Goal: Book appointment/travel/reservation

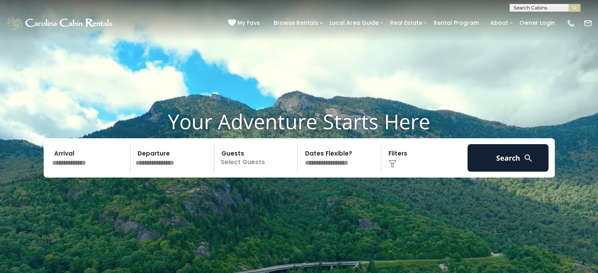
click at [83, 158] on input "text" at bounding box center [90, 158] width 81 height 28
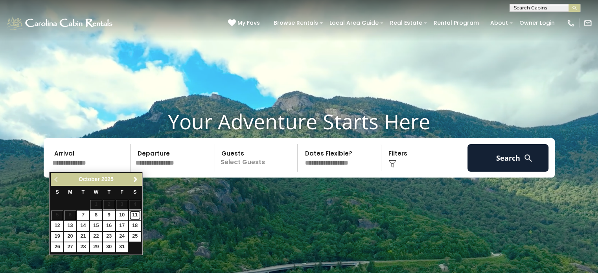
click at [138, 217] on link "11" at bounding box center [135, 216] width 12 height 10
type input "********"
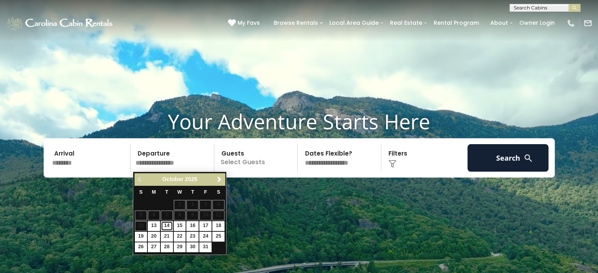
click at [166, 224] on link "14" at bounding box center [167, 226] width 12 height 10
type input "********"
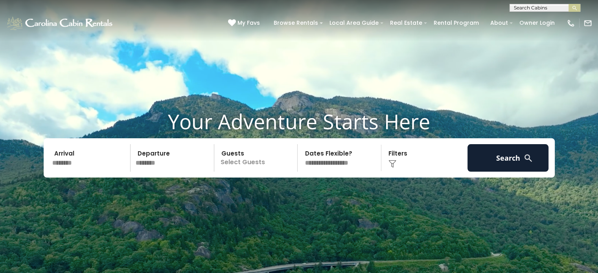
click at [428, 162] on div "Click to Choose" at bounding box center [424, 158] width 81 height 28
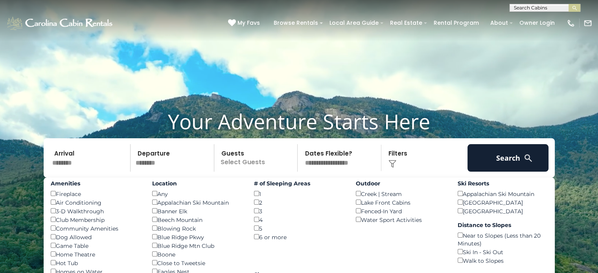
click at [55, 263] on div "Hot Tub ()" at bounding box center [96, 263] width 90 height 9
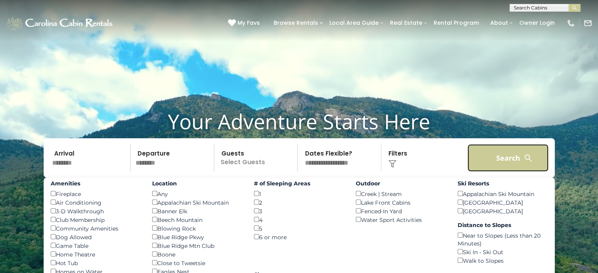
click at [492, 168] on button "Search" at bounding box center [507, 158] width 81 height 28
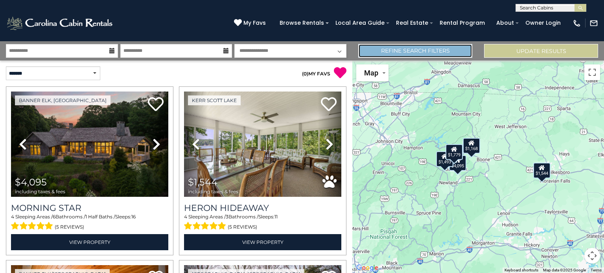
click at [445, 49] on link "Refine Search Filters" at bounding box center [415, 51] width 114 height 14
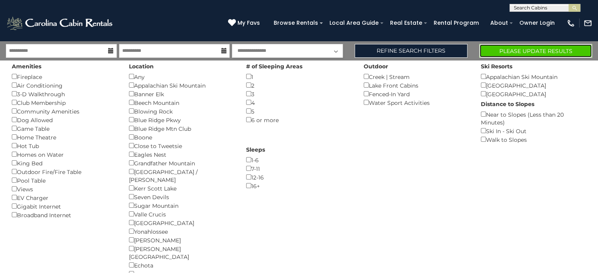
click at [531, 50] on button "Please Update Results" at bounding box center [535, 51] width 113 height 14
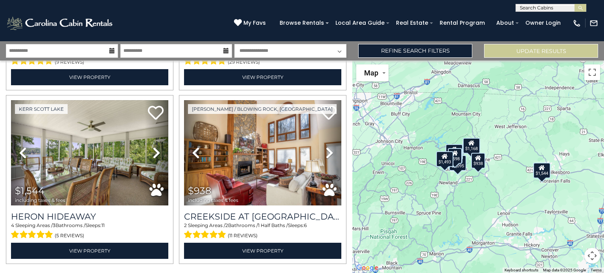
scroll to position [530, 0]
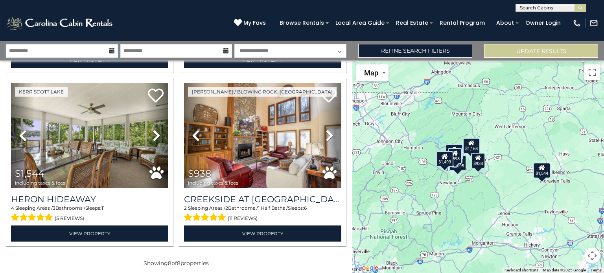
click at [88, 50] on input "**********" at bounding box center [62, 51] width 112 height 14
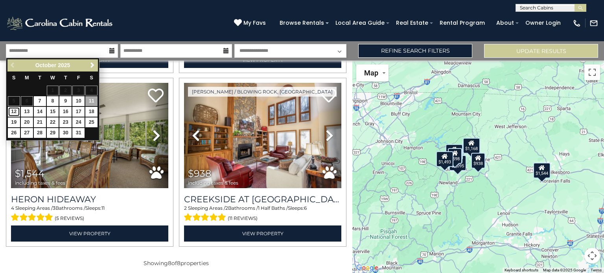
click at [15, 110] on link "12" at bounding box center [14, 112] width 12 height 10
type input "********"
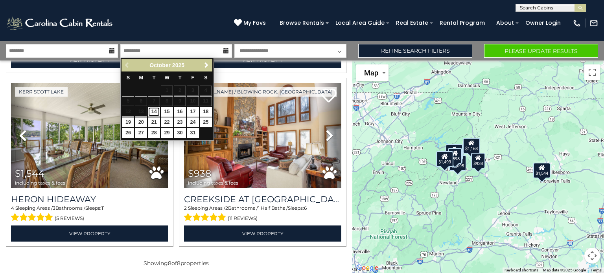
click at [154, 111] on link "14" at bounding box center [154, 112] width 12 height 10
type input "********"
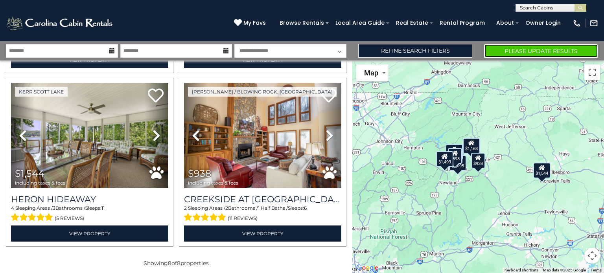
click at [516, 52] on button "Please Update Results" at bounding box center [541, 51] width 114 height 14
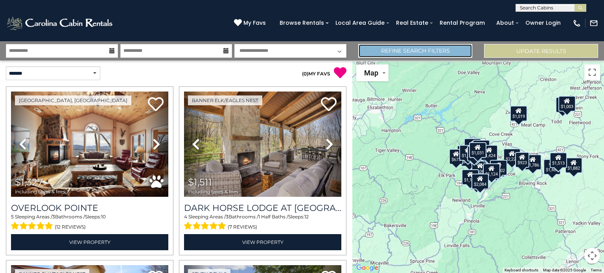
click at [421, 51] on link "Refine Search Filters" at bounding box center [415, 51] width 114 height 14
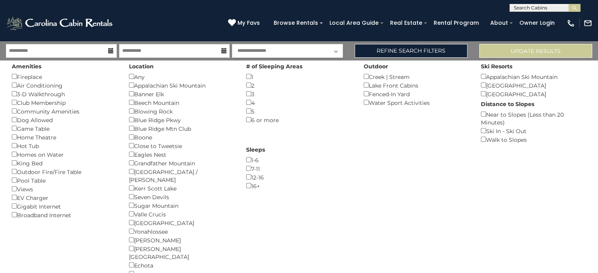
click at [24, 144] on div "Hot Tub ()" at bounding box center [64, 145] width 105 height 9
click at [511, 49] on button "Please Update Results" at bounding box center [535, 51] width 113 height 14
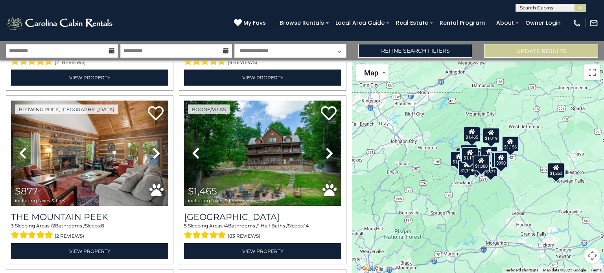
scroll to position [1728, 0]
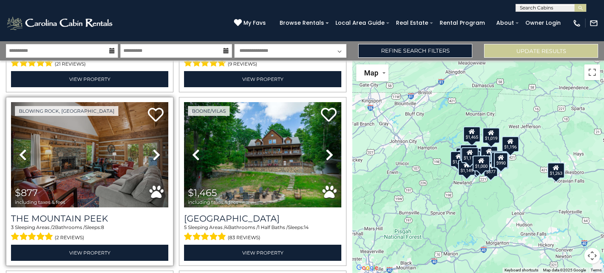
click at [152, 149] on icon at bounding box center [156, 155] width 8 height 13
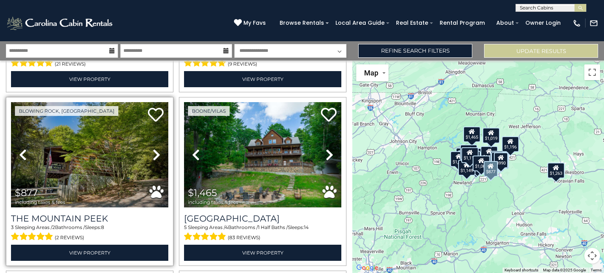
click at [155, 149] on icon at bounding box center [156, 155] width 8 height 13
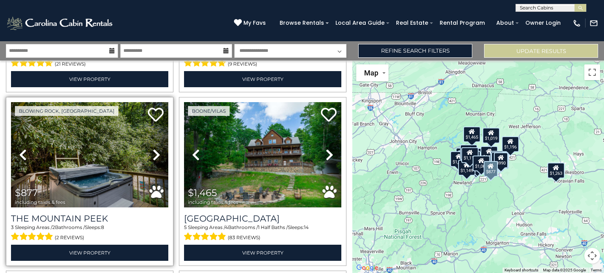
click at [156, 149] on icon at bounding box center [156, 155] width 8 height 13
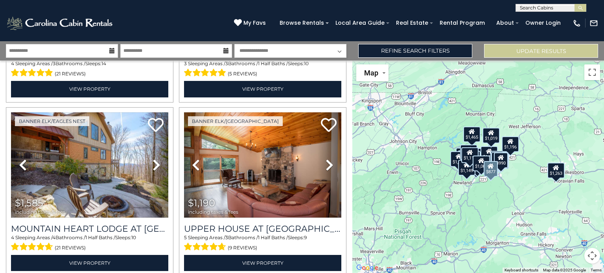
scroll to position [1542, 0]
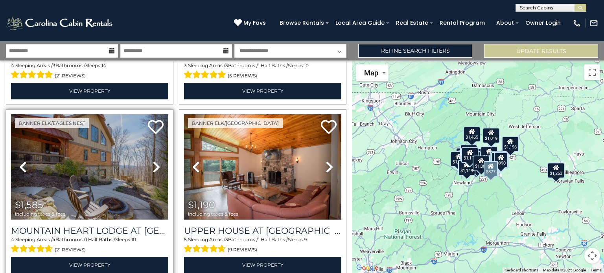
click at [155, 161] on icon at bounding box center [156, 167] width 8 height 13
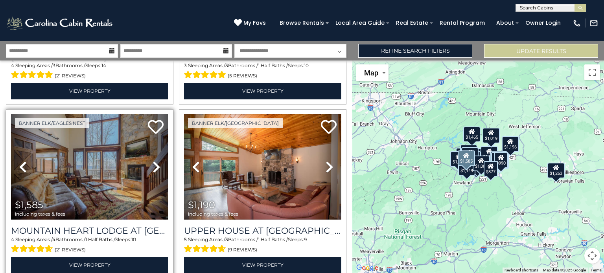
click at [155, 161] on icon at bounding box center [156, 167] width 8 height 13
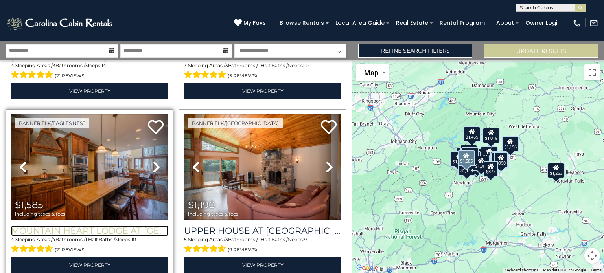
click at [127, 226] on h3 "Mountain Heart Lodge at [GEOGRAPHIC_DATA]" at bounding box center [89, 231] width 157 height 11
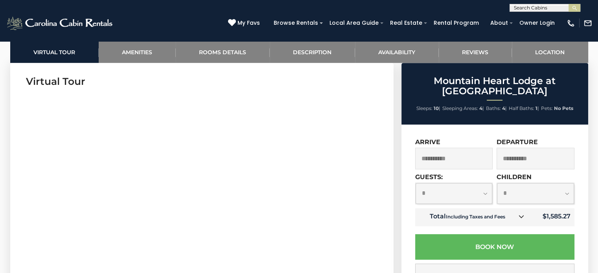
scroll to position [423, 0]
click at [439, 157] on input "**********" at bounding box center [454, 159] width 78 height 22
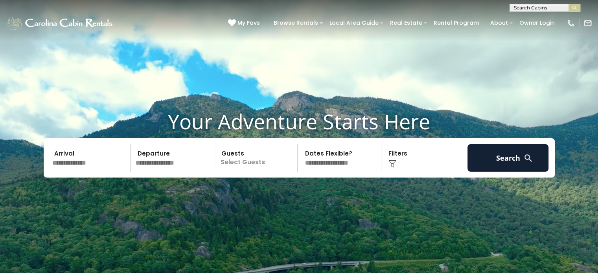
click at [96, 160] on input "text" at bounding box center [90, 158] width 81 height 28
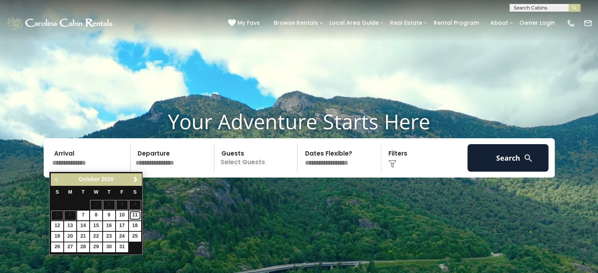
click at [132, 217] on link "11" at bounding box center [135, 216] width 12 height 10
type input "********"
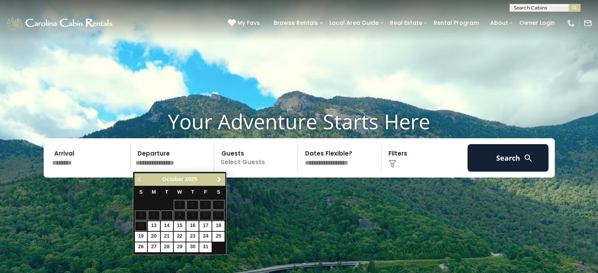
click at [99, 163] on input "********" at bounding box center [90, 158] width 81 height 28
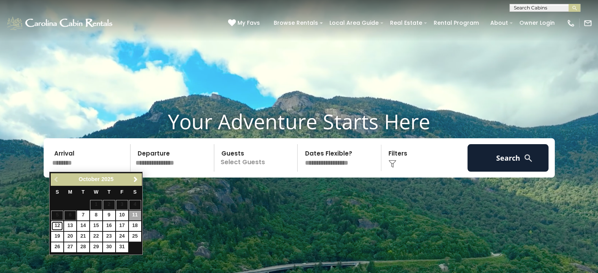
click at [55, 225] on link "12" at bounding box center [57, 226] width 12 height 10
type input "********"
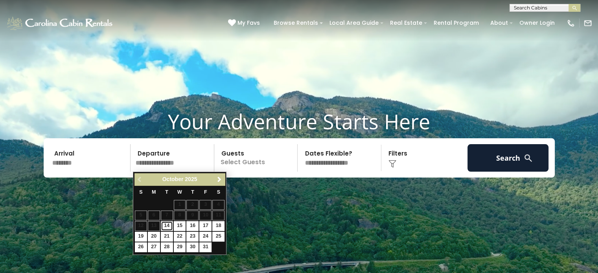
click at [164, 225] on link "14" at bounding box center [167, 226] width 12 height 10
type input "********"
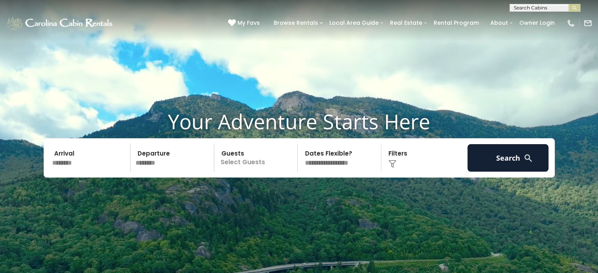
click at [399, 162] on div "Click to Choose" at bounding box center [424, 158] width 81 height 28
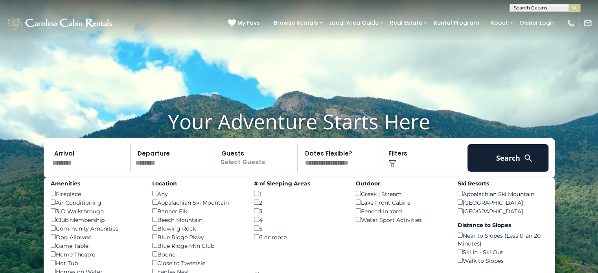
click at [69, 263] on div "Hot Tub ()" at bounding box center [96, 263] width 90 height 9
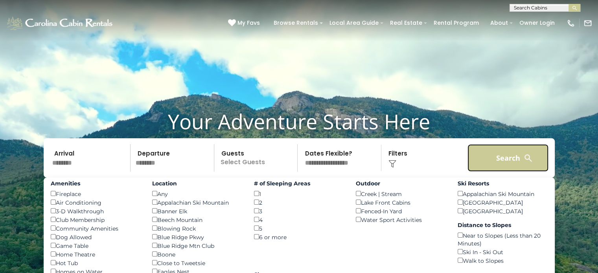
click at [498, 149] on button "Search" at bounding box center [507, 158] width 81 height 28
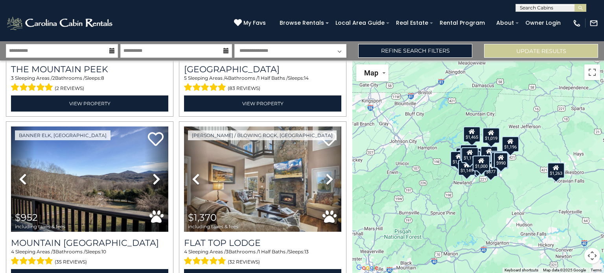
scroll to position [1878, 0]
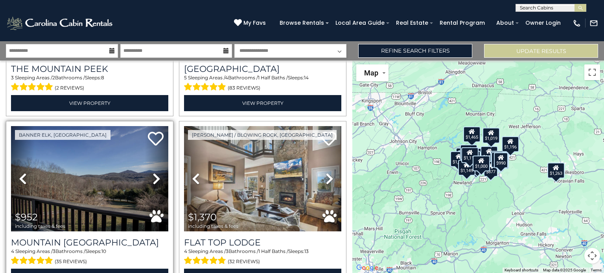
click at [156, 173] on icon at bounding box center [156, 179] width 8 height 13
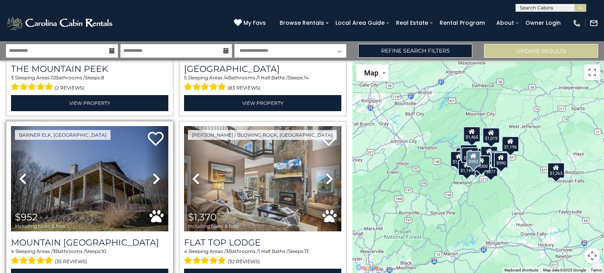
click at [156, 173] on icon at bounding box center [156, 179] width 8 height 13
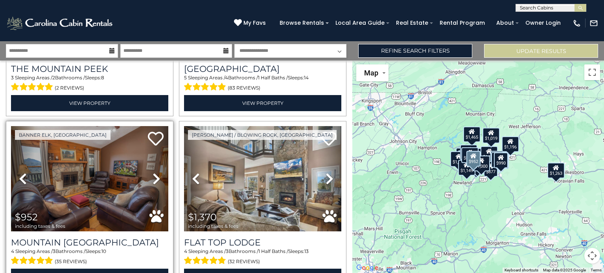
click at [156, 173] on icon at bounding box center [156, 179] width 8 height 13
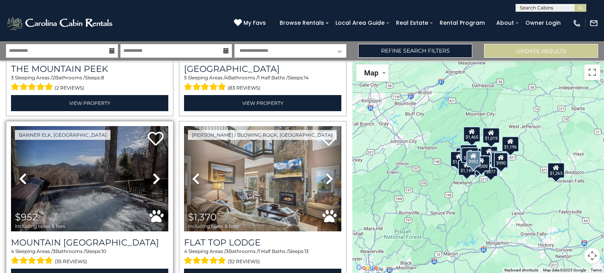
click at [162, 167] on link "Next" at bounding box center [157, 178] width 24 height 105
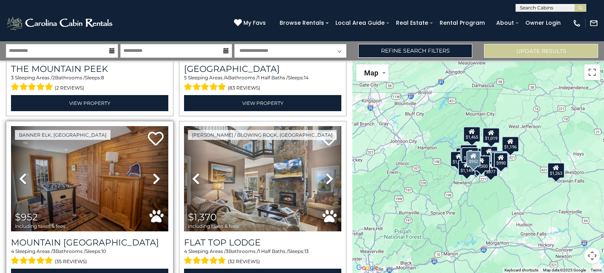
click at [157, 173] on icon at bounding box center [156, 179] width 8 height 13
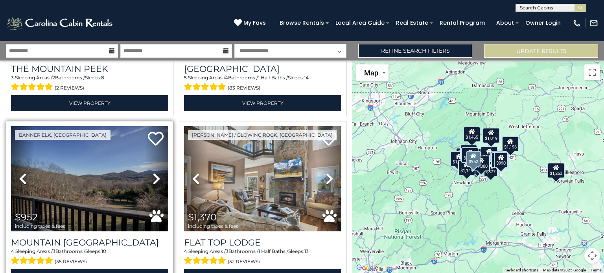
click at [157, 173] on icon at bounding box center [156, 179] width 8 height 13
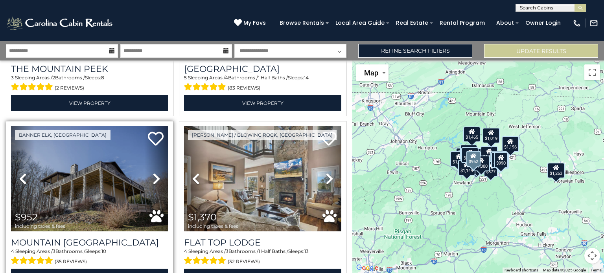
click at [160, 162] on link "Next" at bounding box center [157, 178] width 24 height 105
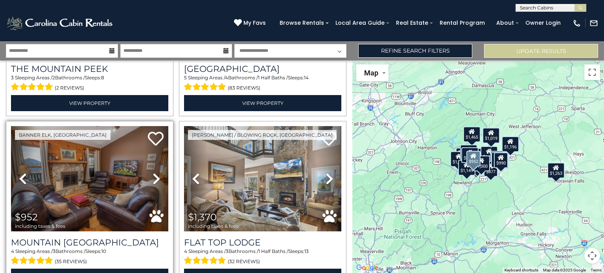
click at [160, 162] on link "Next" at bounding box center [157, 178] width 24 height 105
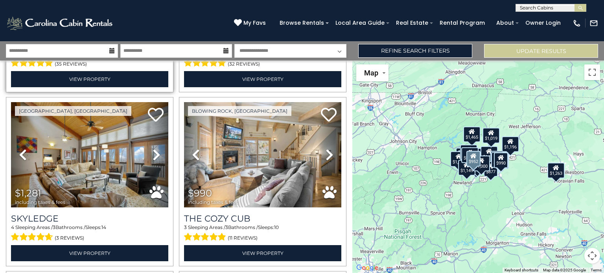
scroll to position [2076, 0]
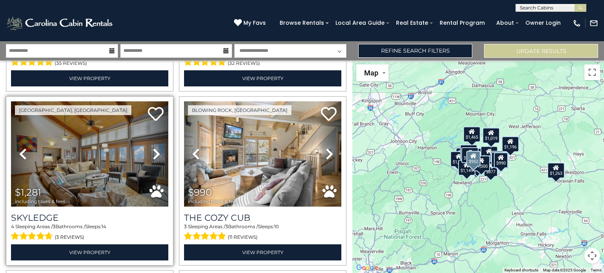
click at [155, 148] on icon at bounding box center [156, 154] width 8 height 13
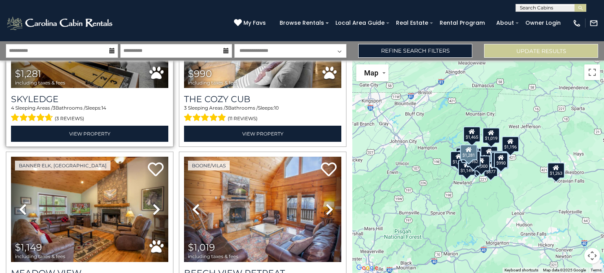
scroll to position [2196, 0]
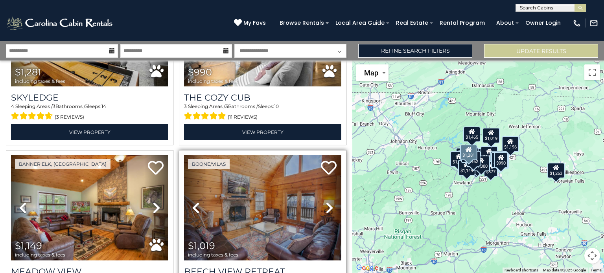
click at [325, 202] on icon at bounding box center [329, 208] width 8 height 13
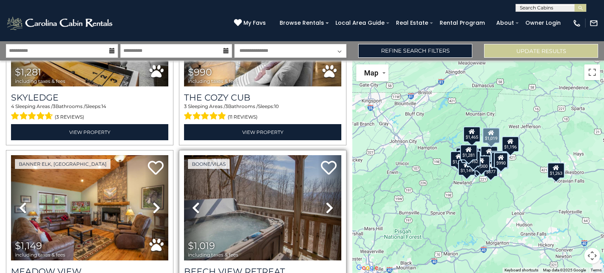
click at [325, 202] on icon at bounding box center [329, 208] width 8 height 13
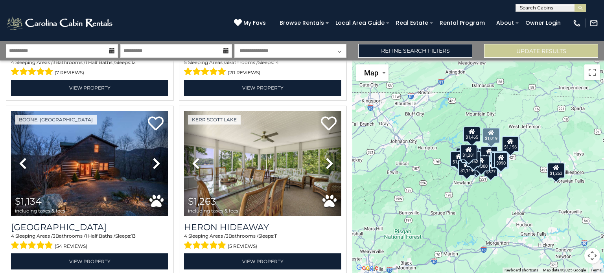
scroll to position [1219, 0]
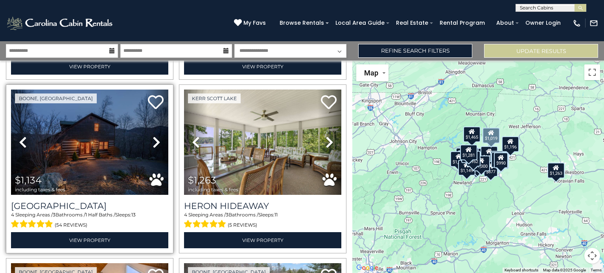
click at [155, 136] on icon at bounding box center [156, 142] width 8 height 13
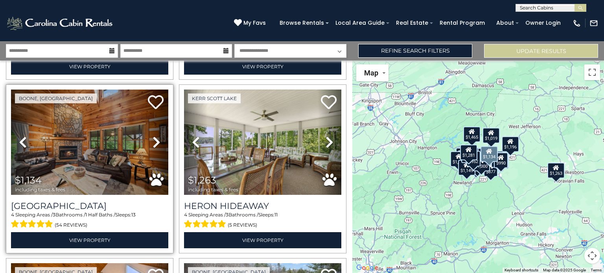
click at [155, 136] on icon at bounding box center [156, 142] width 8 height 13
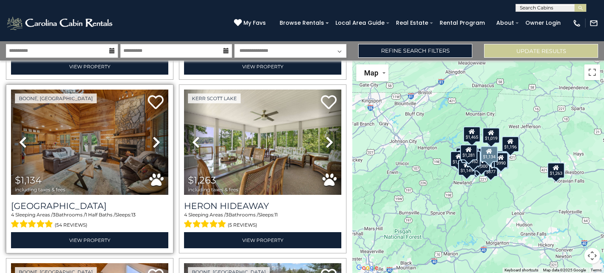
click at [155, 136] on icon at bounding box center [156, 142] width 8 height 13
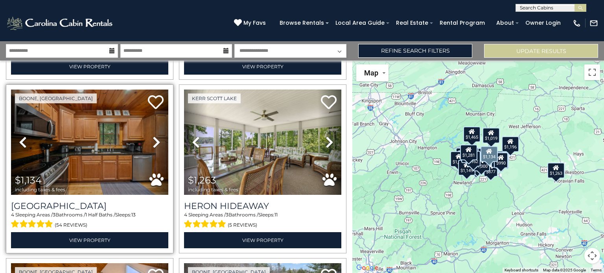
click at [155, 136] on icon at bounding box center [156, 142] width 8 height 13
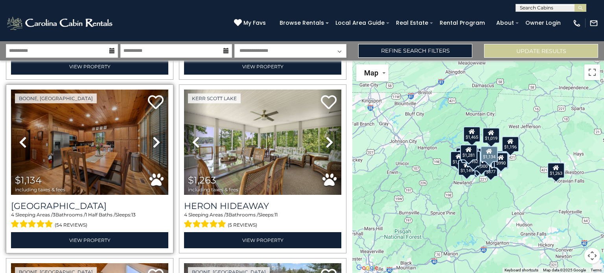
click at [155, 136] on icon at bounding box center [156, 142] width 8 height 13
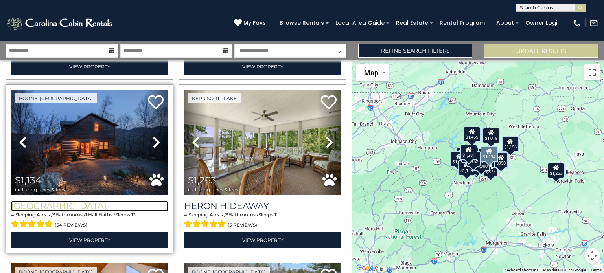
click at [88, 201] on h3 "[GEOGRAPHIC_DATA]" at bounding box center [89, 206] width 157 height 11
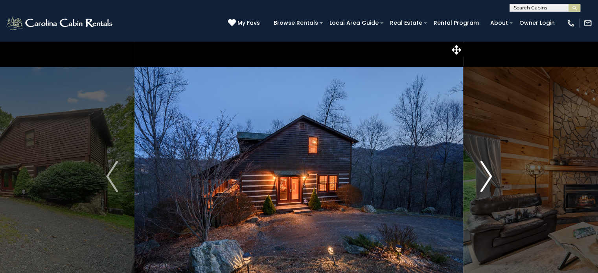
click at [481, 176] on img "Next" at bounding box center [486, 176] width 12 height 31
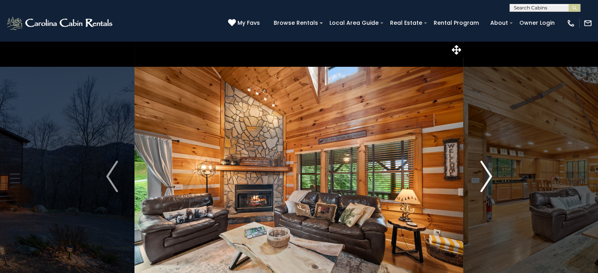
click at [481, 176] on img "Next" at bounding box center [486, 176] width 12 height 31
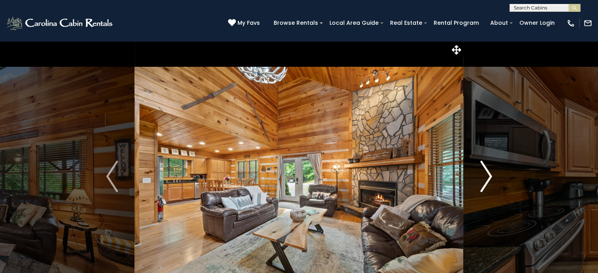
click at [485, 176] on img "Next" at bounding box center [486, 176] width 12 height 31
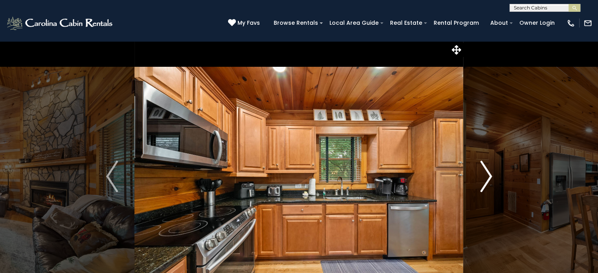
click at [485, 176] on img "Next" at bounding box center [486, 176] width 12 height 31
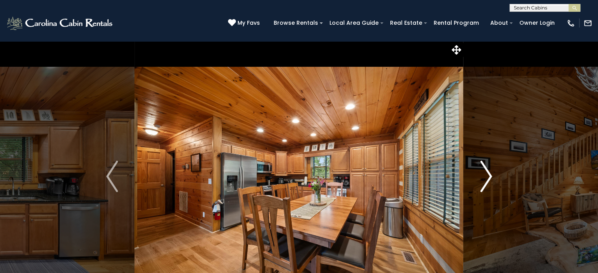
click at [485, 176] on img "Next" at bounding box center [486, 176] width 12 height 31
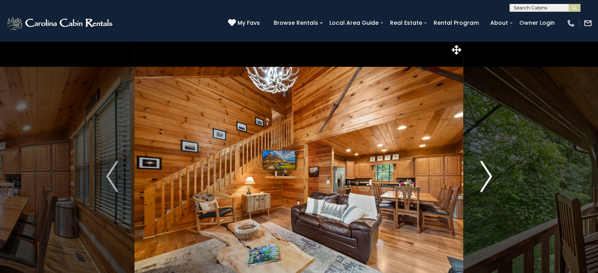
click at [485, 176] on img "Next" at bounding box center [486, 176] width 12 height 31
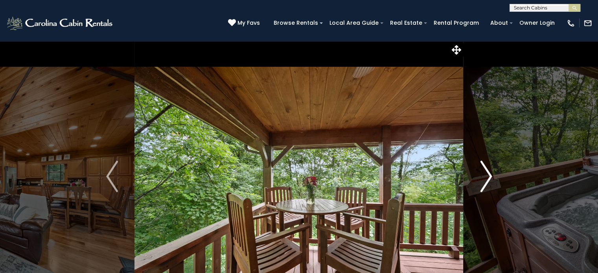
click at [485, 176] on img "Next" at bounding box center [486, 176] width 12 height 31
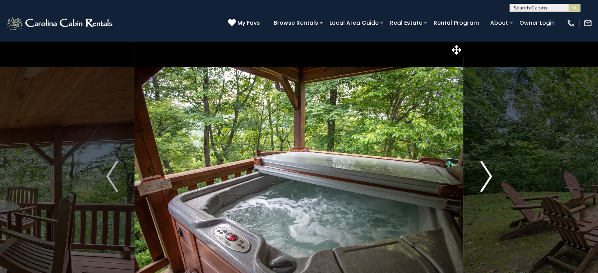
click at [485, 176] on img "Next" at bounding box center [486, 176] width 12 height 31
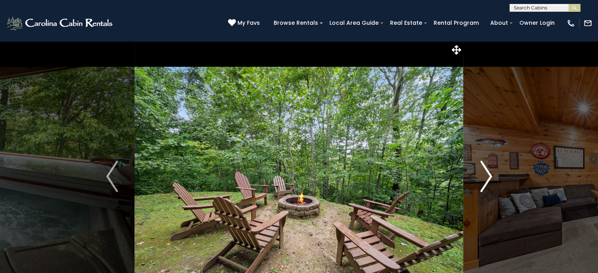
click at [485, 176] on img "Next" at bounding box center [486, 176] width 12 height 31
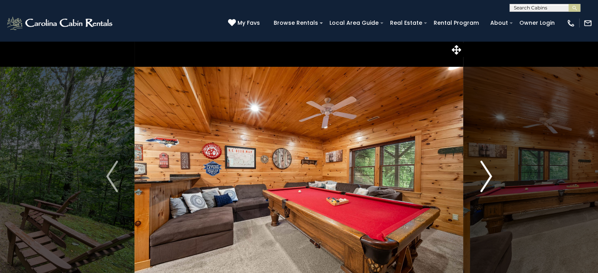
click at [485, 176] on img "Next" at bounding box center [486, 176] width 12 height 31
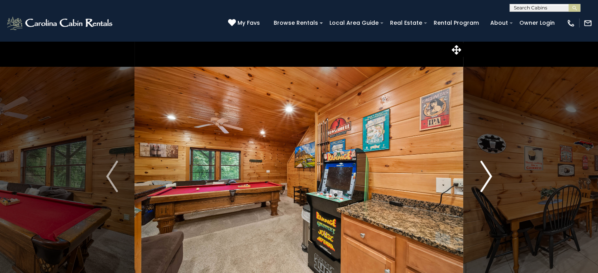
click at [484, 181] on img "Next" at bounding box center [486, 176] width 12 height 31
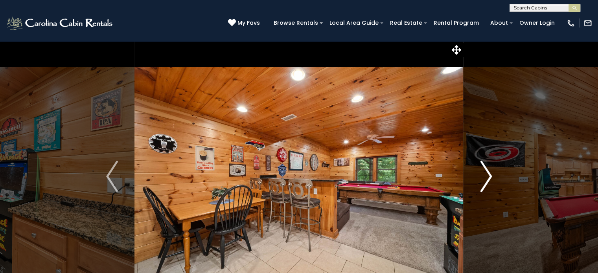
click at [484, 181] on img "Next" at bounding box center [486, 176] width 12 height 31
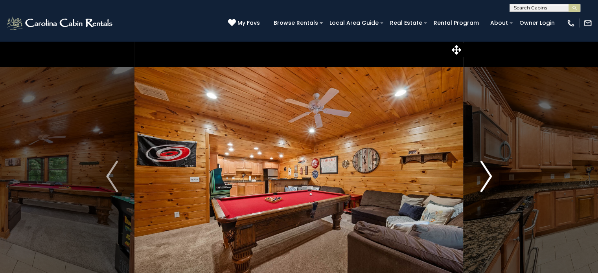
click at [485, 176] on img "Next" at bounding box center [486, 176] width 12 height 31
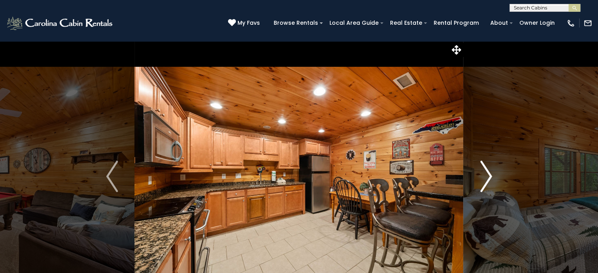
click at [487, 180] on img "Next" at bounding box center [486, 176] width 12 height 31
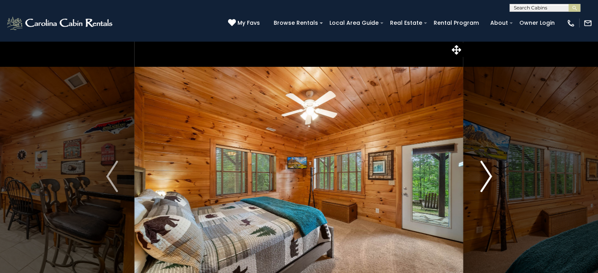
click at [487, 175] on img "Next" at bounding box center [486, 176] width 12 height 31
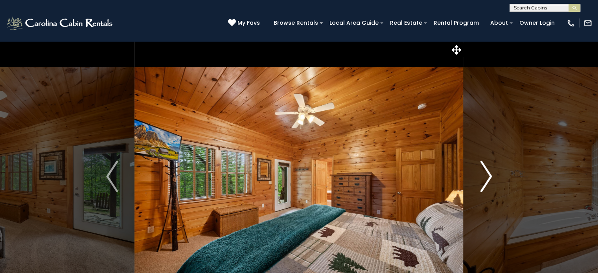
click at [487, 175] on img "Next" at bounding box center [486, 176] width 12 height 31
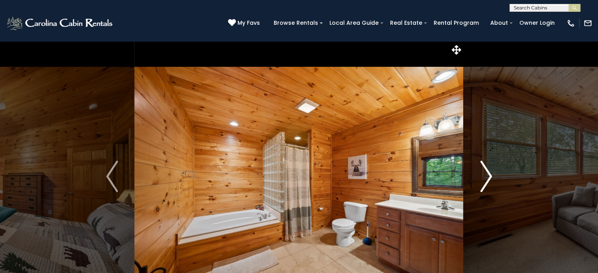
click at [487, 175] on img "Next" at bounding box center [486, 176] width 12 height 31
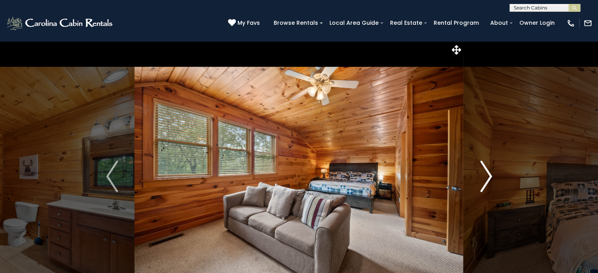
click at [487, 175] on img "Next" at bounding box center [486, 176] width 12 height 31
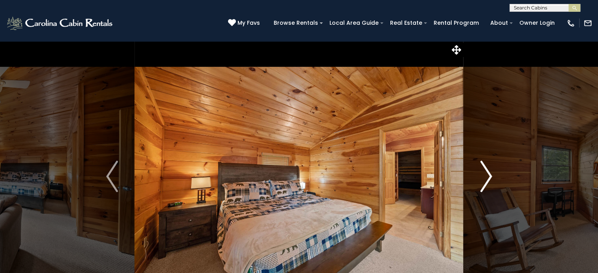
click at [487, 175] on img "Next" at bounding box center [486, 176] width 12 height 31
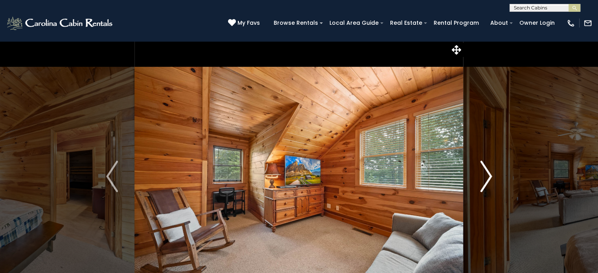
click at [487, 175] on img "Next" at bounding box center [486, 176] width 12 height 31
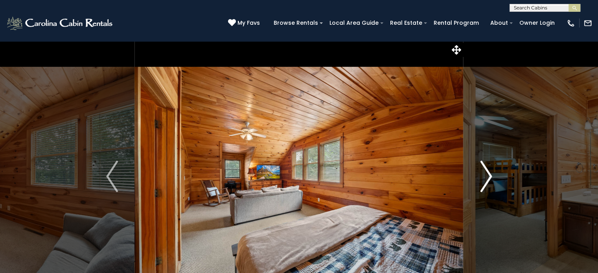
click at [487, 175] on img "Next" at bounding box center [486, 176] width 12 height 31
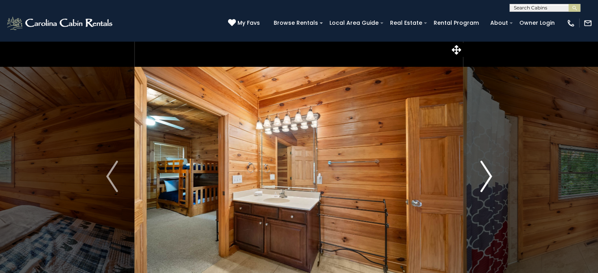
click at [487, 175] on img "Next" at bounding box center [486, 176] width 12 height 31
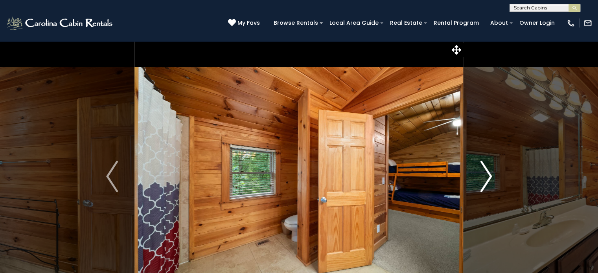
click at [487, 175] on img "Next" at bounding box center [486, 176] width 12 height 31
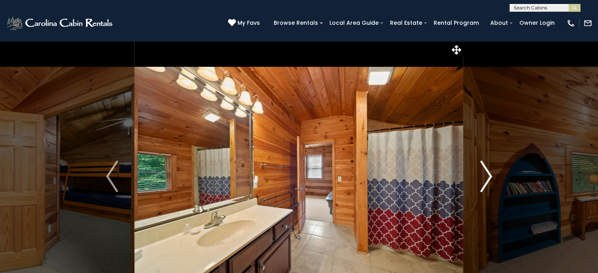
click at [491, 170] on img "Next" at bounding box center [486, 176] width 12 height 31
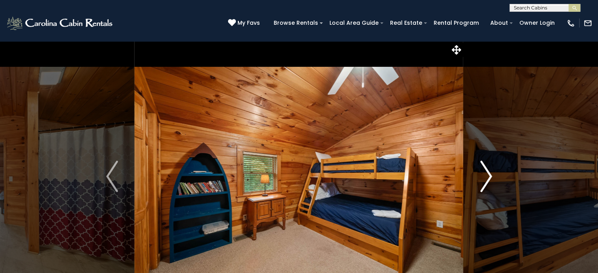
click at [483, 176] on img "Next" at bounding box center [486, 176] width 12 height 31
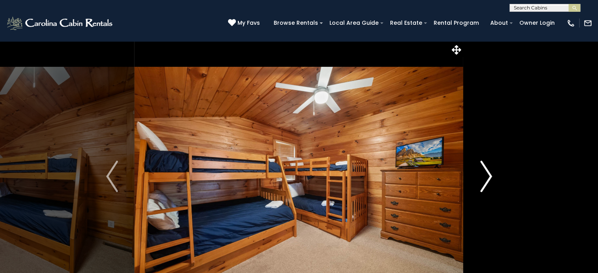
click at [483, 176] on img "Next" at bounding box center [486, 176] width 12 height 31
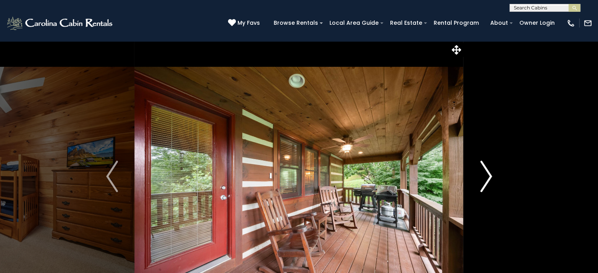
click at [483, 176] on img "Next" at bounding box center [486, 176] width 12 height 31
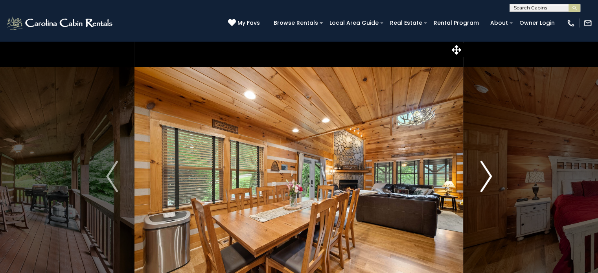
click at [483, 176] on img "Next" at bounding box center [486, 176] width 12 height 31
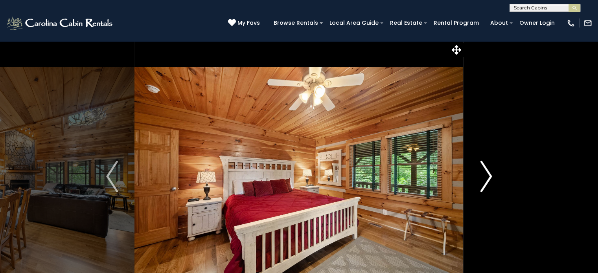
click at [478, 180] on button "Next" at bounding box center [485, 176] width 45 height 271
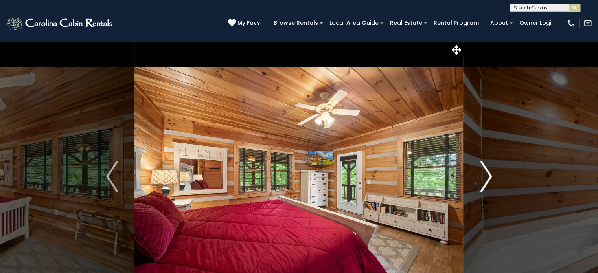
click at [478, 180] on button "Next" at bounding box center [485, 176] width 45 height 271
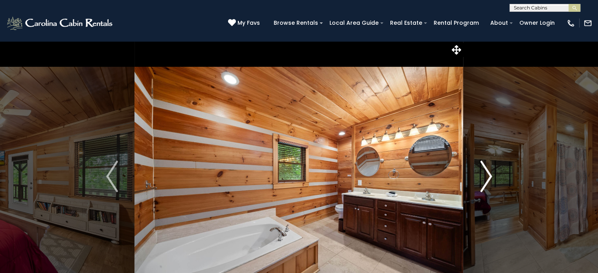
click at [481, 175] on img "Next" at bounding box center [486, 176] width 12 height 31
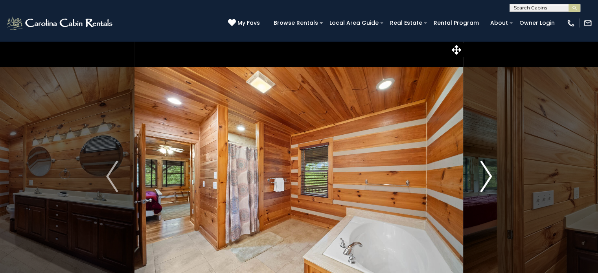
click at [481, 175] on img "Next" at bounding box center [486, 176] width 12 height 31
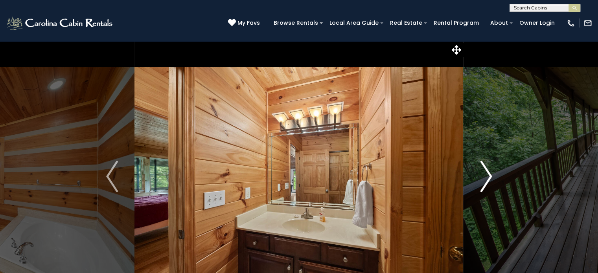
click at [481, 175] on img "Next" at bounding box center [486, 176] width 12 height 31
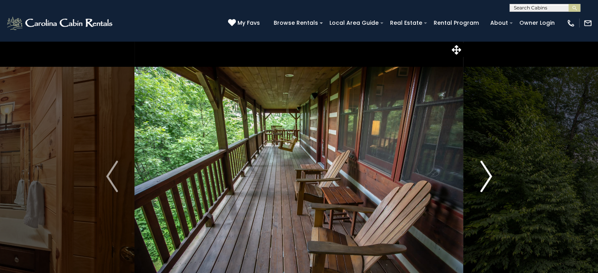
click at [481, 175] on img "Next" at bounding box center [486, 176] width 12 height 31
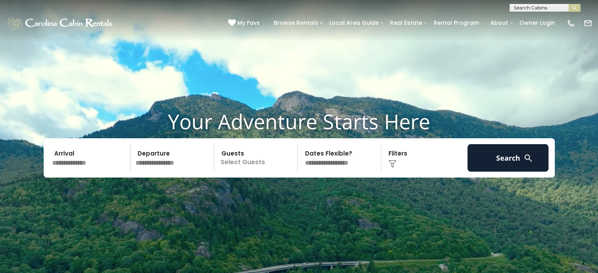
click at [95, 165] on input "text" at bounding box center [90, 158] width 81 height 28
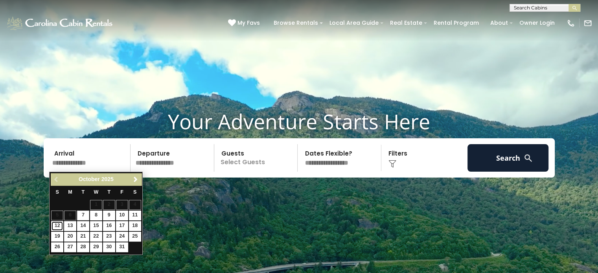
click at [57, 227] on link "12" at bounding box center [57, 226] width 12 height 10
type input "********"
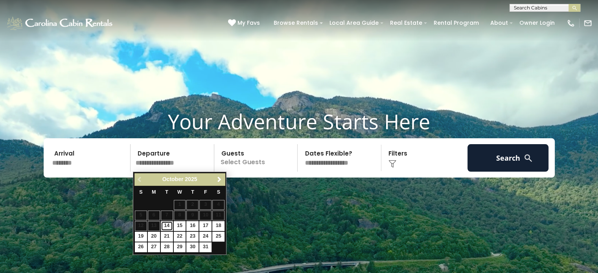
click at [167, 226] on link "14" at bounding box center [167, 226] width 12 height 10
type input "********"
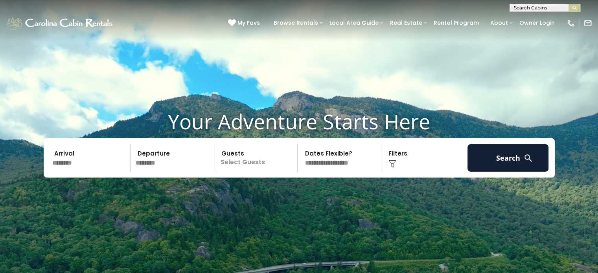
click at [399, 155] on div "Click to Choose" at bounding box center [424, 158] width 81 height 28
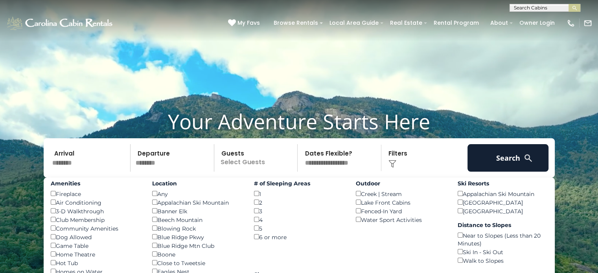
click at [63, 260] on div "Hot Tub ()" at bounding box center [96, 263] width 90 height 9
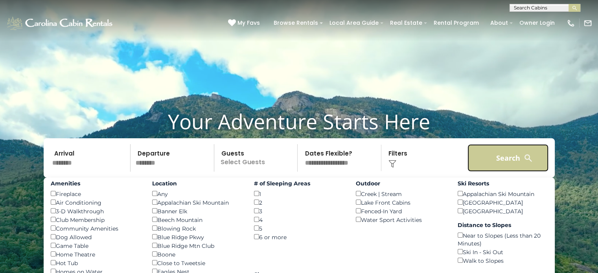
click at [491, 160] on button "Search" at bounding box center [507, 158] width 81 height 28
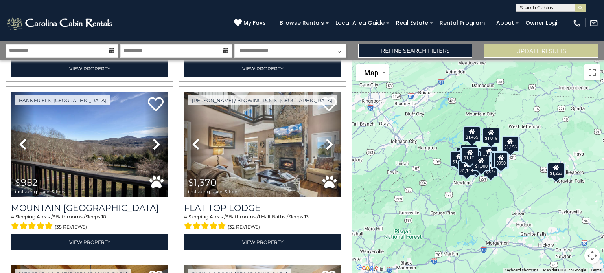
scroll to position [1913, 0]
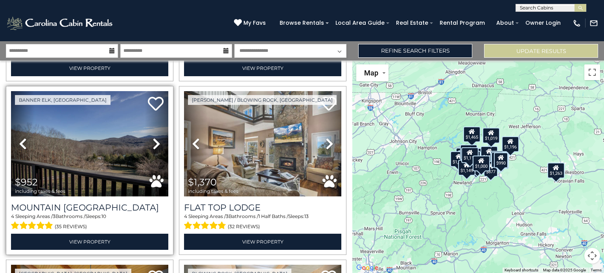
click at [152, 138] on icon at bounding box center [156, 144] width 8 height 13
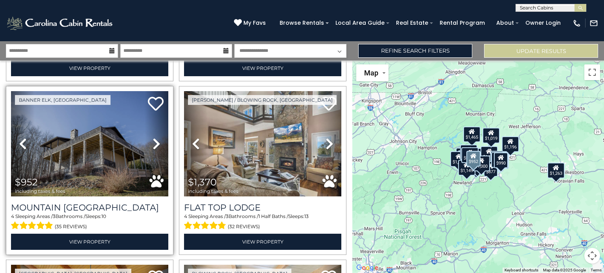
click at [155, 138] on icon at bounding box center [156, 144] width 8 height 13
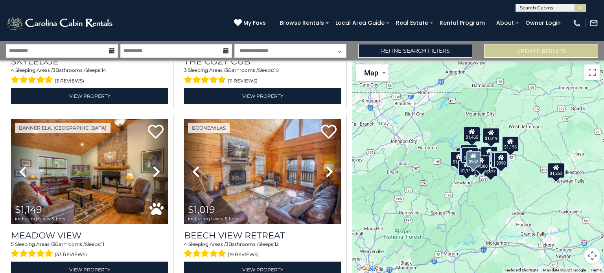
scroll to position [2234, 0]
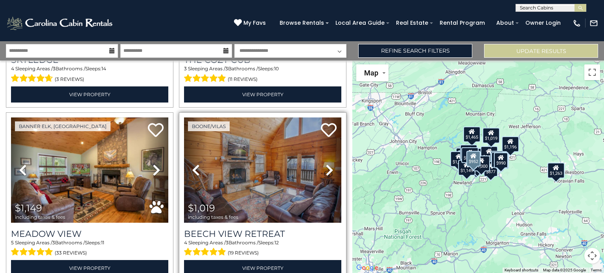
click at [327, 164] on icon at bounding box center [329, 170] width 8 height 13
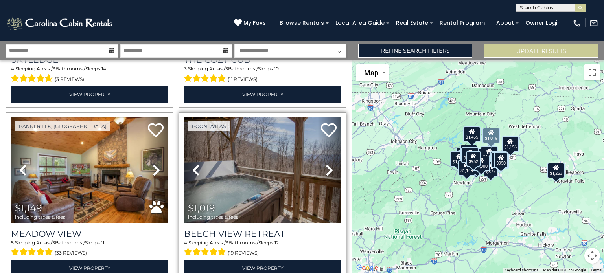
click at [325, 164] on icon at bounding box center [329, 170] width 8 height 13
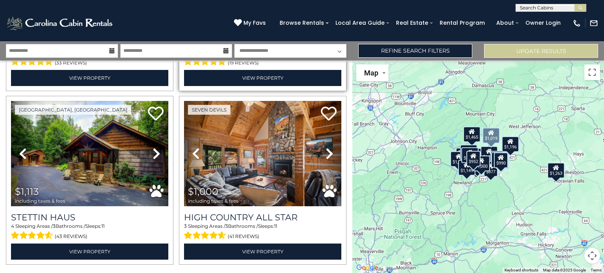
scroll to position [2427, 0]
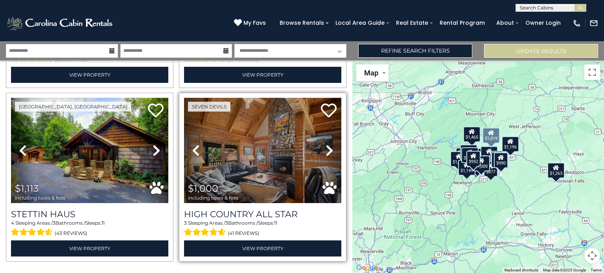
click at [325, 144] on icon at bounding box center [329, 150] width 8 height 13
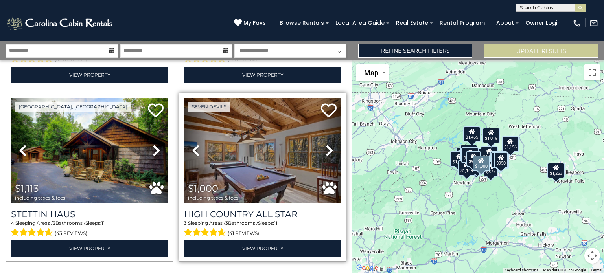
click at [325, 144] on icon at bounding box center [329, 150] width 8 height 13
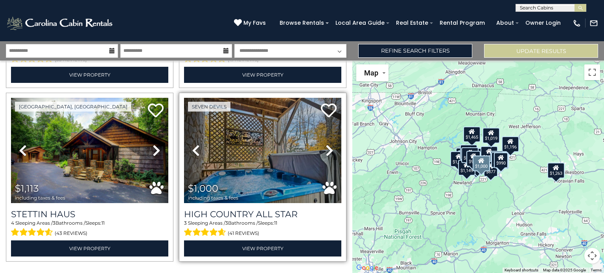
click at [325, 144] on icon at bounding box center [329, 150] width 8 height 13
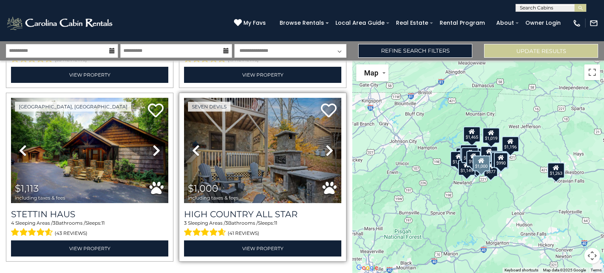
click at [325, 144] on icon at bounding box center [329, 150] width 8 height 13
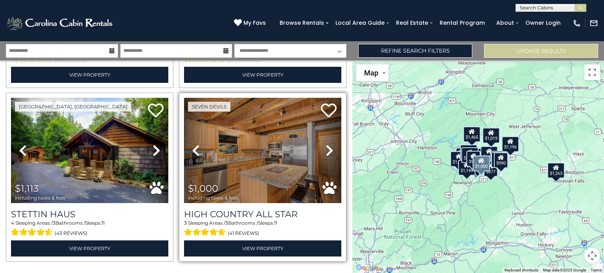
scroll to position [2443, 0]
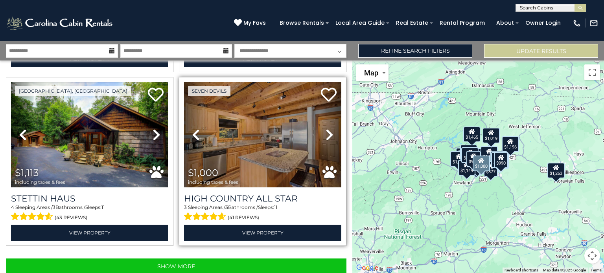
click at [325, 129] on icon at bounding box center [329, 135] width 8 height 13
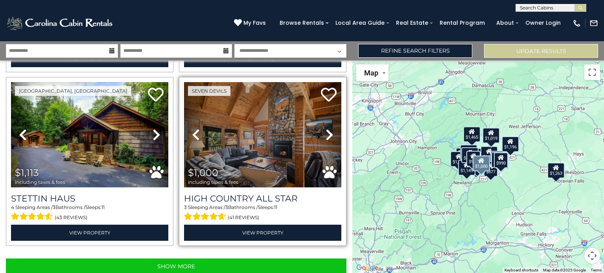
click at [330, 120] on link "Next" at bounding box center [330, 134] width 24 height 105
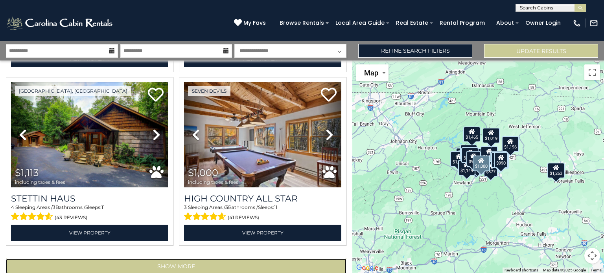
click at [254, 259] on button "Show More" at bounding box center [176, 267] width 340 height 16
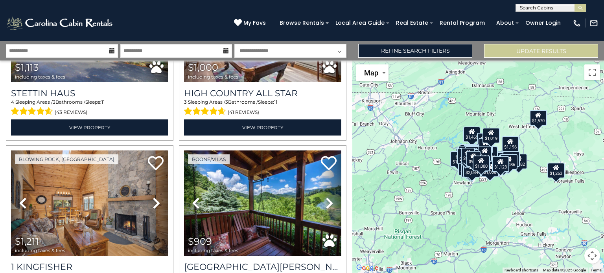
scroll to position [2549, 0]
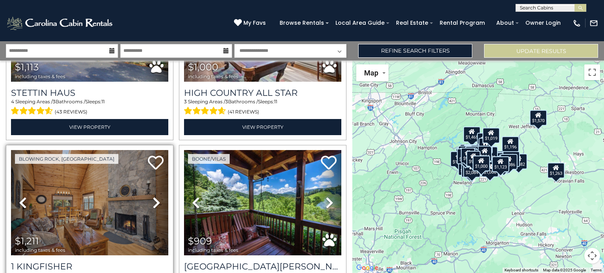
click at [152, 197] on icon at bounding box center [156, 203] width 8 height 13
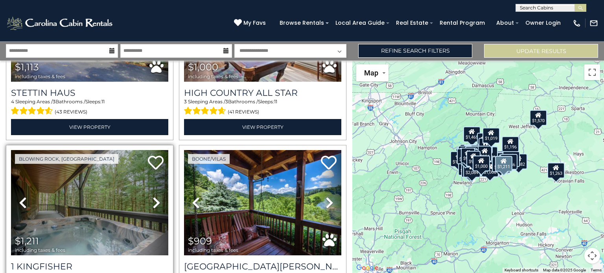
click at [152, 197] on icon at bounding box center [156, 203] width 8 height 13
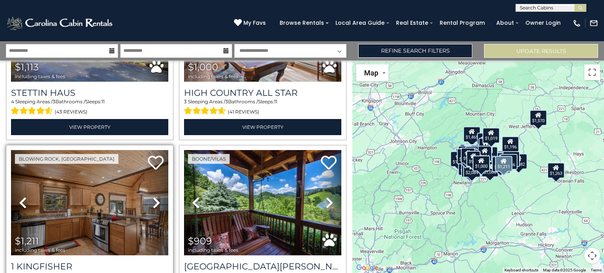
click at [152, 197] on icon at bounding box center [156, 203] width 8 height 13
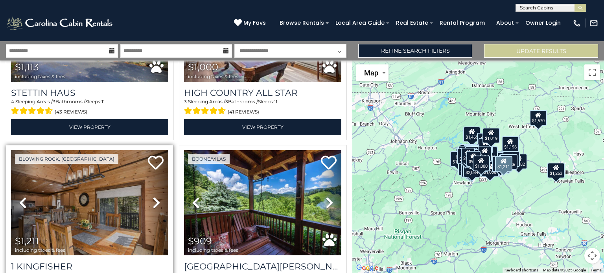
click at [158, 197] on icon at bounding box center [156, 203] width 8 height 13
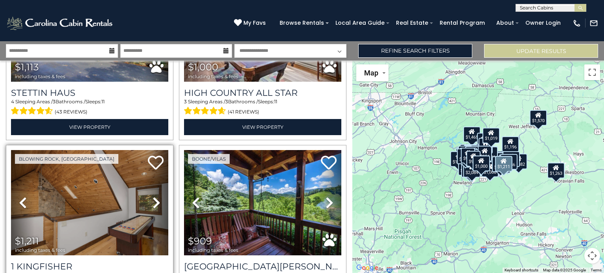
click at [154, 197] on icon at bounding box center [156, 203] width 8 height 13
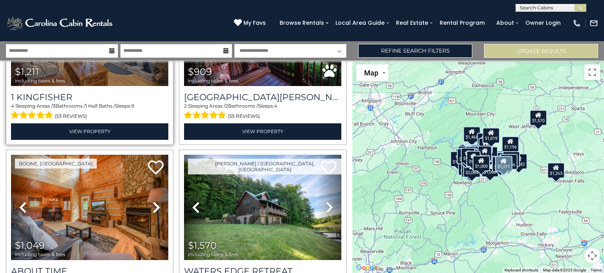
scroll to position [2719, 0]
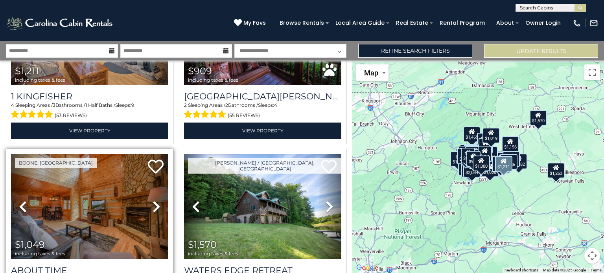
click at [154, 200] on icon at bounding box center [156, 206] width 8 height 13
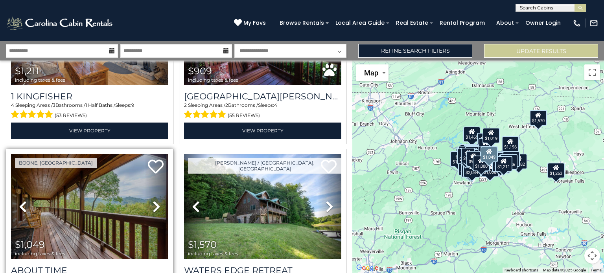
click at [153, 200] on icon at bounding box center [156, 206] width 8 height 13
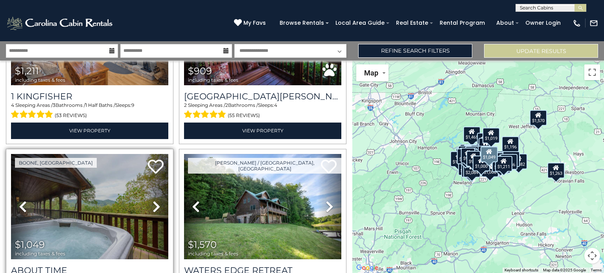
click at [153, 200] on icon at bounding box center [156, 206] width 8 height 13
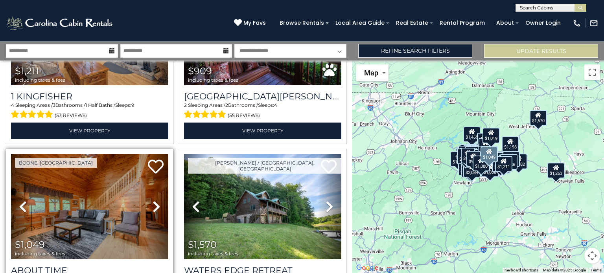
click at [153, 200] on icon at bounding box center [156, 206] width 8 height 13
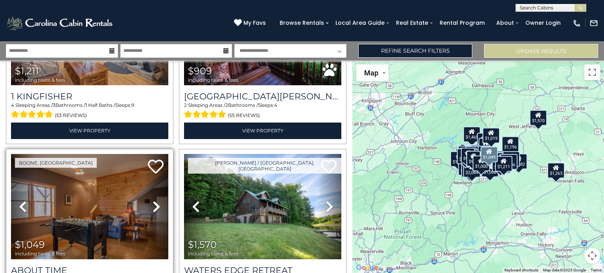
click at [153, 200] on icon at bounding box center [156, 206] width 8 height 13
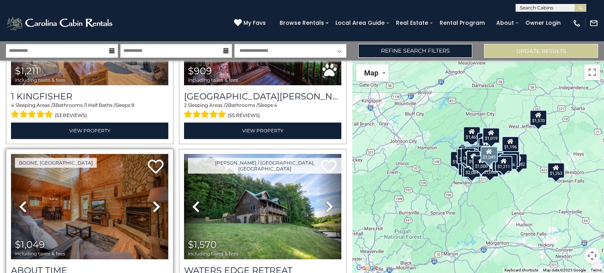
click at [153, 200] on icon at bounding box center [156, 206] width 8 height 13
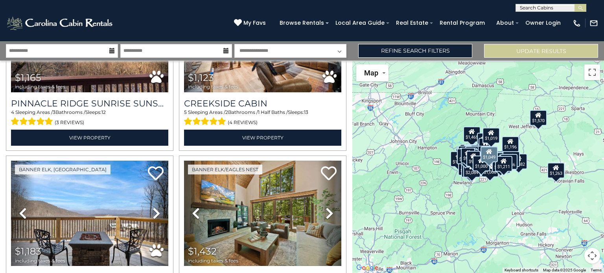
scroll to position [4801, 0]
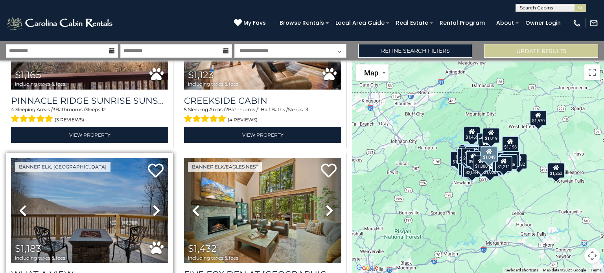
click at [157, 204] on icon at bounding box center [156, 210] width 8 height 13
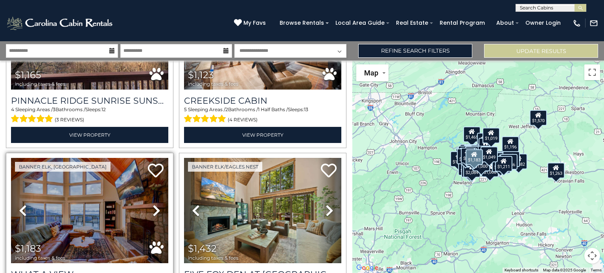
click at [157, 204] on icon at bounding box center [156, 210] width 8 height 13
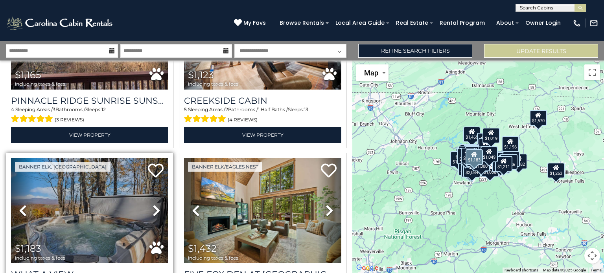
click at [157, 204] on icon at bounding box center [156, 210] width 8 height 13
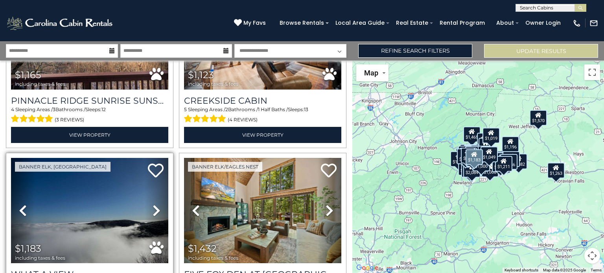
click at [157, 204] on icon at bounding box center [156, 210] width 8 height 13
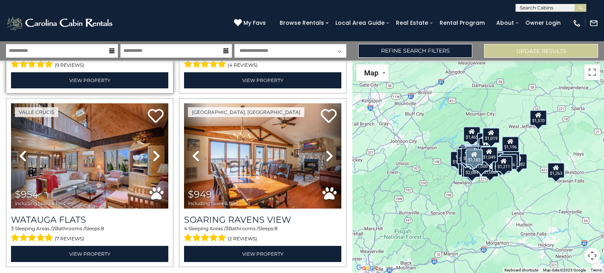
scroll to position [5031, 0]
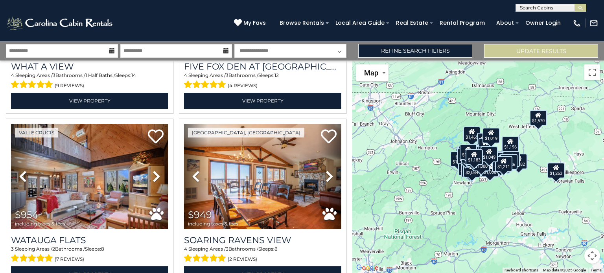
scroll to position [5006, 0]
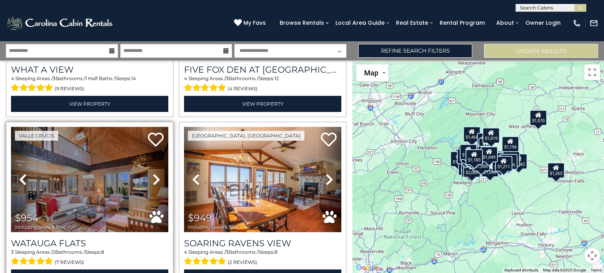
click at [152, 173] on icon at bounding box center [156, 179] width 8 height 13
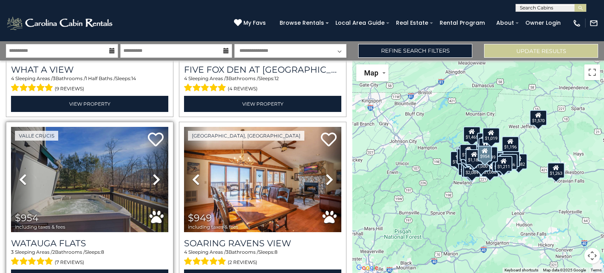
click at [152, 173] on icon at bounding box center [156, 179] width 8 height 13
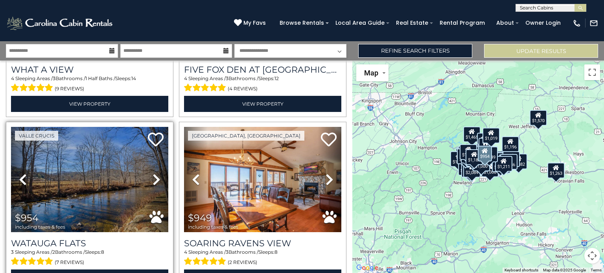
click at [152, 173] on icon at bounding box center [156, 179] width 8 height 13
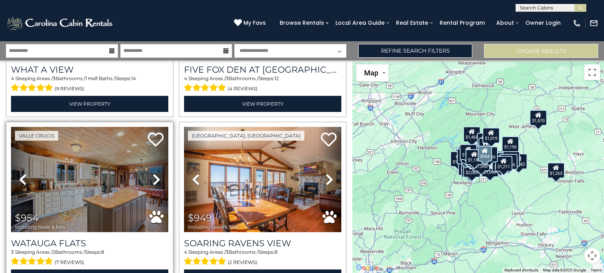
click at [152, 173] on icon at bounding box center [156, 179] width 8 height 13
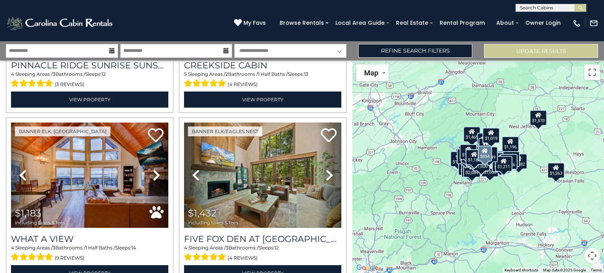
scroll to position [4834, 0]
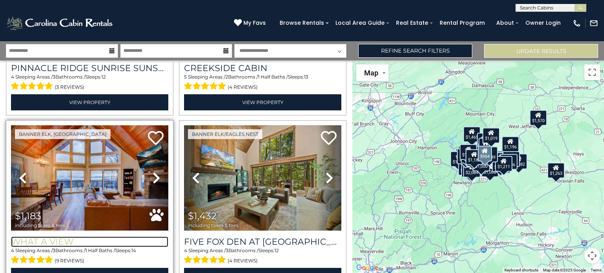
click at [79, 237] on h3 "What A View" at bounding box center [89, 242] width 157 height 11
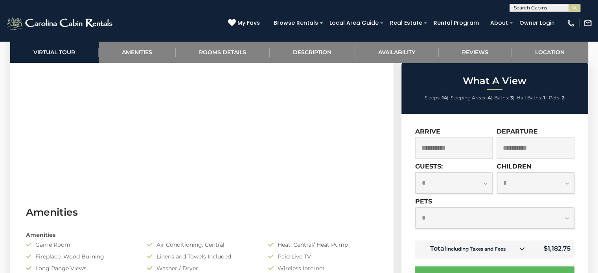
scroll to position [492, 0]
click at [467, 144] on input "**********" at bounding box center [454, 148] width 78 height 22
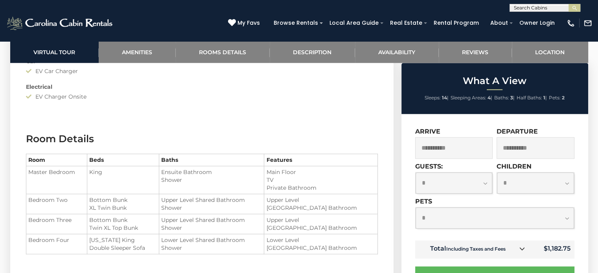
scroll to position [888, 0]
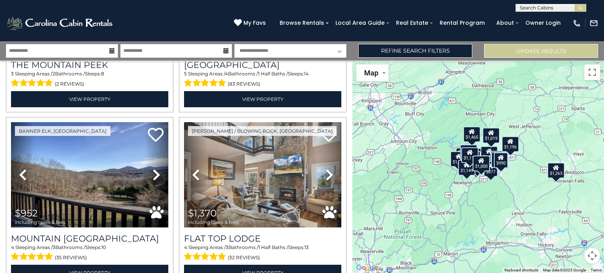
scroll to position [1890, 0]
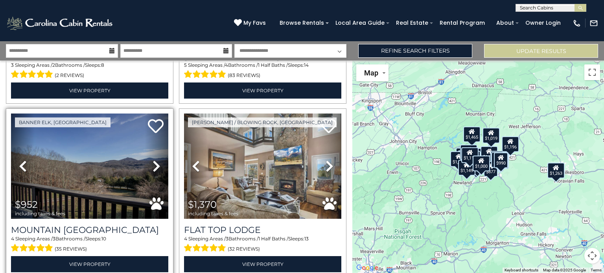
click at [152, 160] on icon at bounding box center [156, 166] width 8 height 13
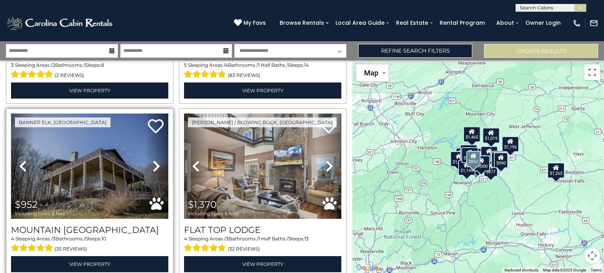
click at [152, 160] on icon at bounding box center [156, 166] width 8 height 13
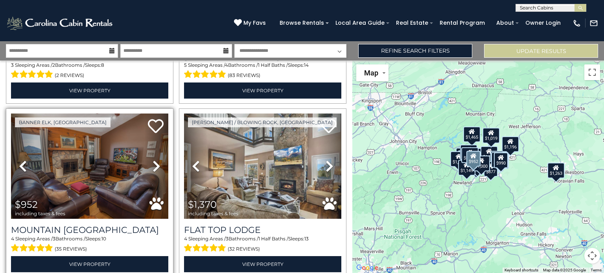
click at [152, 160] on icon at bounding box center [156, 166] width 8 height 13
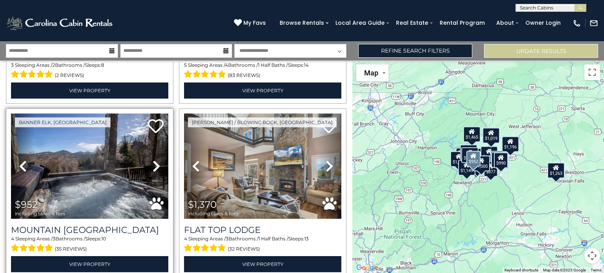
click at [71, 197] on span "$952 including taxes & fees" at bounding box center [42, 208] width 62 height 22
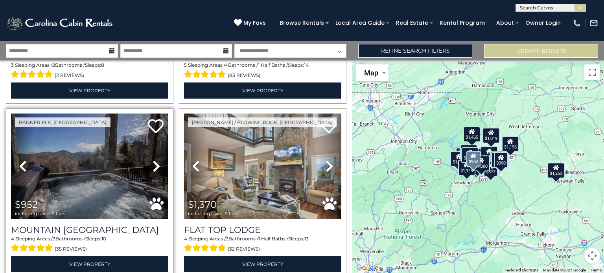
click at [115, 186] on img at bounding box center [89, 166] width 157 height 105
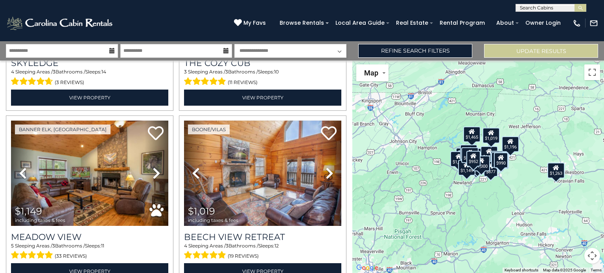
scroll to position [2232, 0]
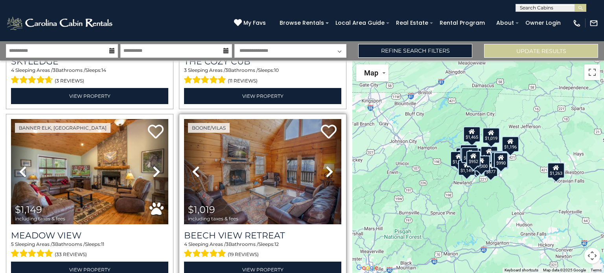
click at [328, 165] on icon at bounding box center [329, 171] width 8 height 13
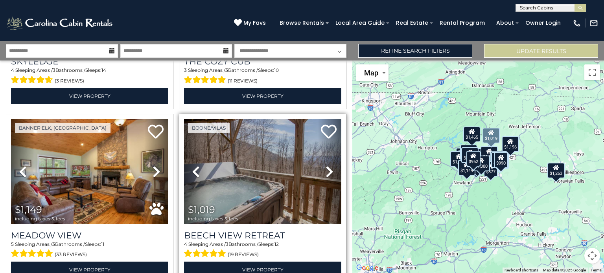
click at [328, 165] on icon at bounding box center [329, 171] width 8 height 13
